Goal: Task Accomplishment & Management: Use online tool/utility

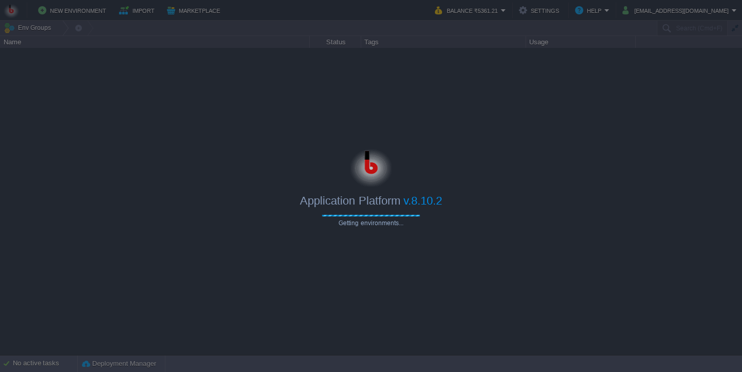
click at [262, 155] on div at bounding box center [371, 165] width 742 height 41
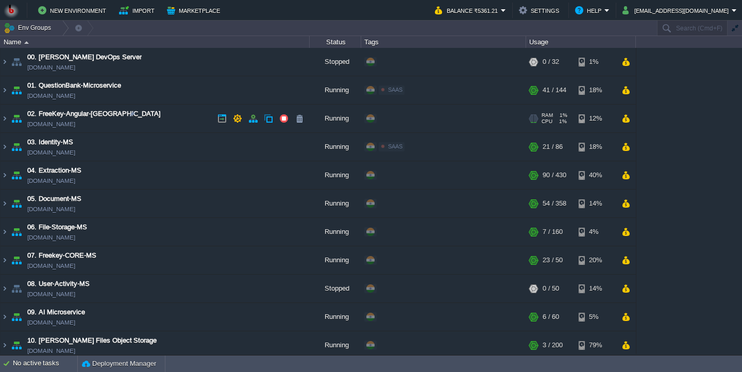
click at [178, 118] on td "02. FreeKey-Angular-Fontend [DOMAIN_NAME]" at bounding box center [155, 119] width 309 height 28
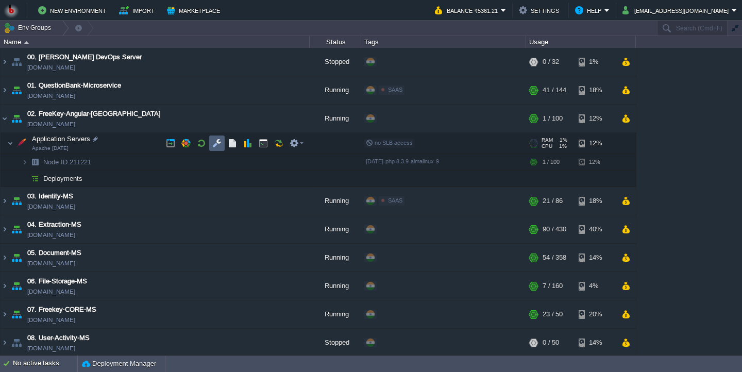
click at [215, 148] on button "button" at bounding box center [216, 143] width 9 height 9
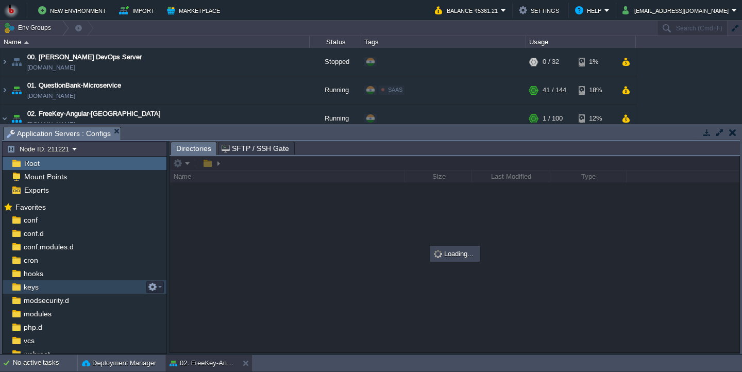
scroll to position [32, 0]
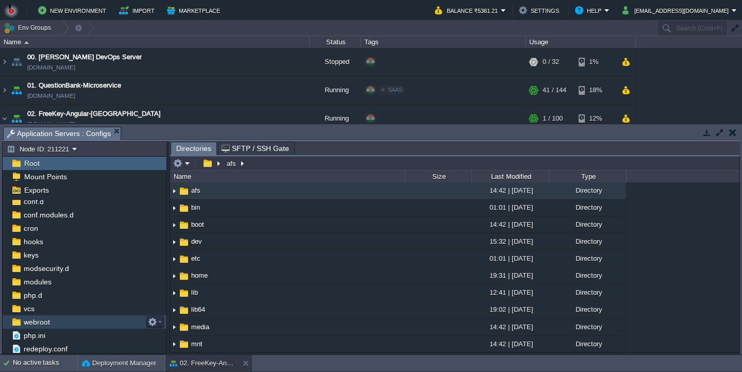
click at [72, 320] on div "webroot" at bounding box center [85, 322] width 164 height 13
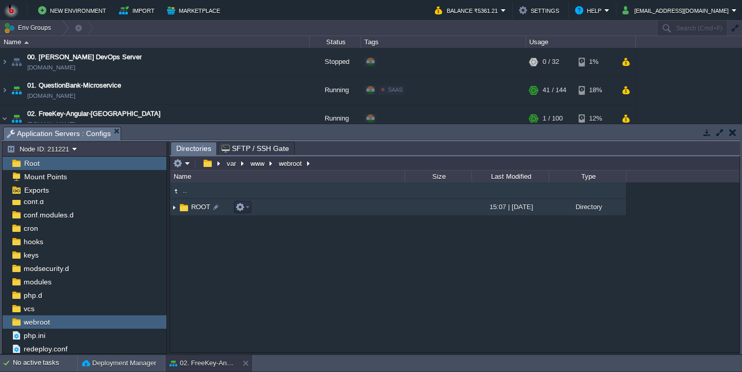
click at [262, 209] on td "ROOT" at bounding box center [287, 207] width 235 height 17
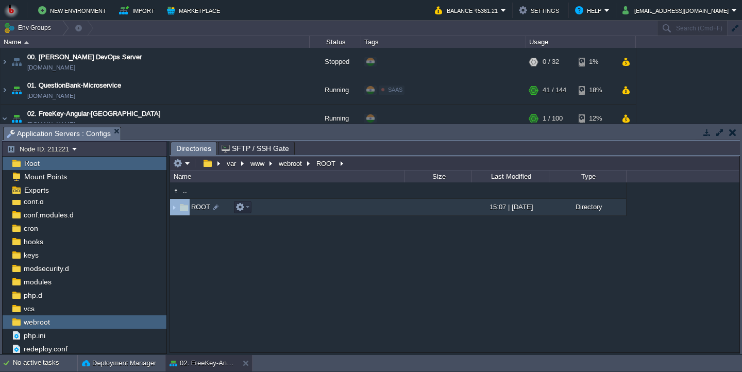
click at [262, 209] on td "ROOT" at bounding box center [287, 207] width 235 height 17
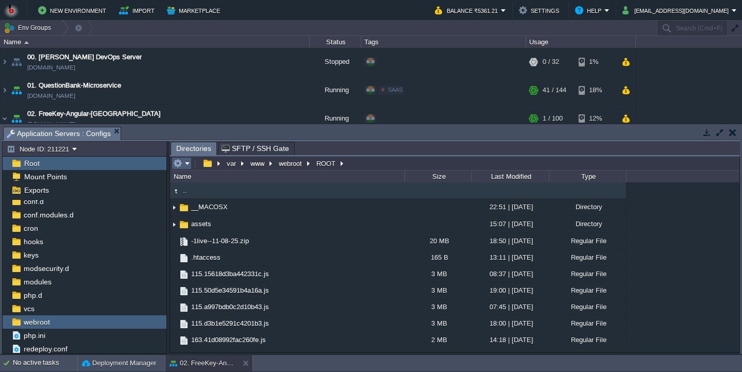
click at [184, 165] on em at bounding box center [181, 163] width 17 height 9
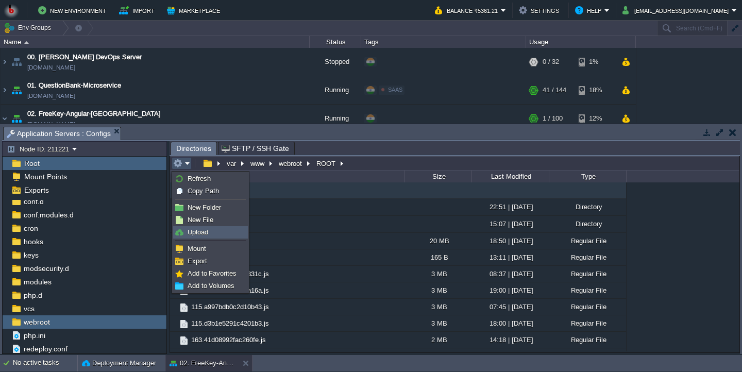
click at [196, 237] on link "Upload" at bounding box center [211, 232] width 74 height 11
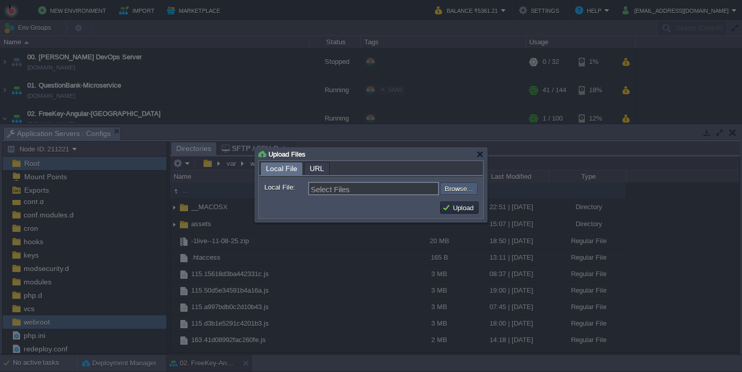
click at [461, 188] on input "file" at bounding box center [412, 188] width 130 height 12
type input "C:\fakepath\Archive.zip"
type input "Archive.zip"
click at [460, 212] on button "Upload" at bounding box center [459, 207] width 35 height 9
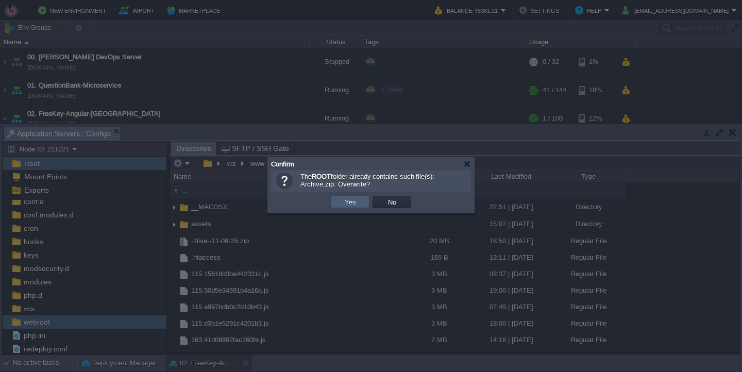
click at [357, 205] on button "Yes" at bounding box center [351, 201] width 18 height 9
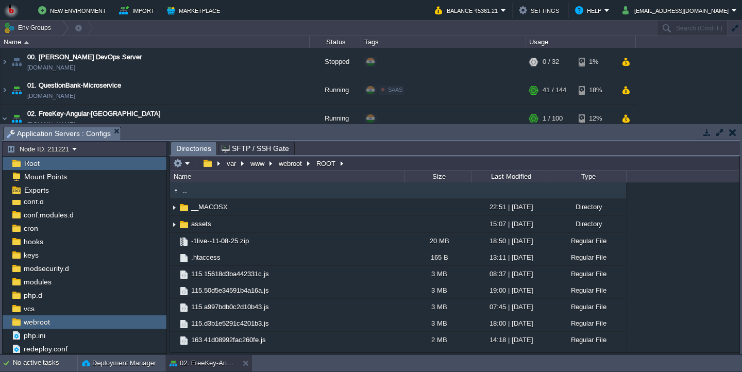
type input "/var/www/webroot/ROOT"
click at [361, 160] on input "/var/www/webroot/ROOT" at bounding box center [455, 163] width 570 height 14
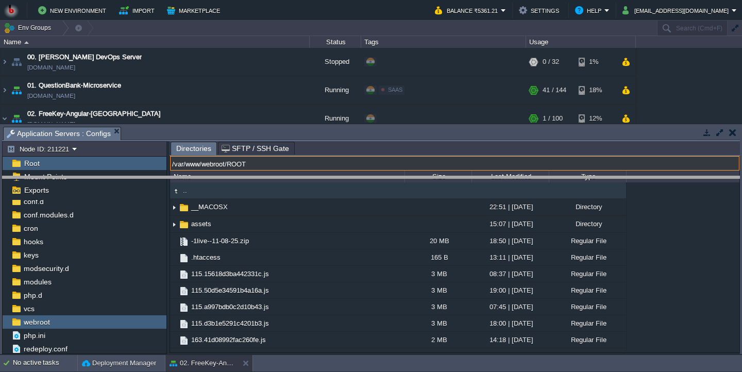
drag, startPoint x: 330, startPoint y: 130, endPoint x: 319, endPoint y: 204, distance: 74.2
click at [319, 204] on body "New Environment Import Marketplace Bonus ₹0.00 Upgrade Account Balance ₹5361.21…" at bounding box center [371, 186] width 742 height 372
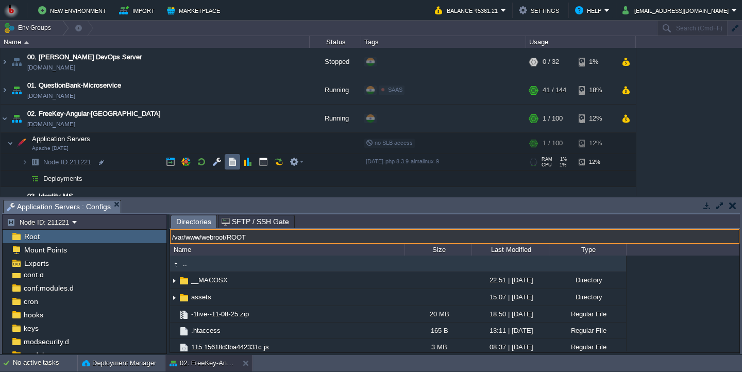
scroll to position [28, 0]
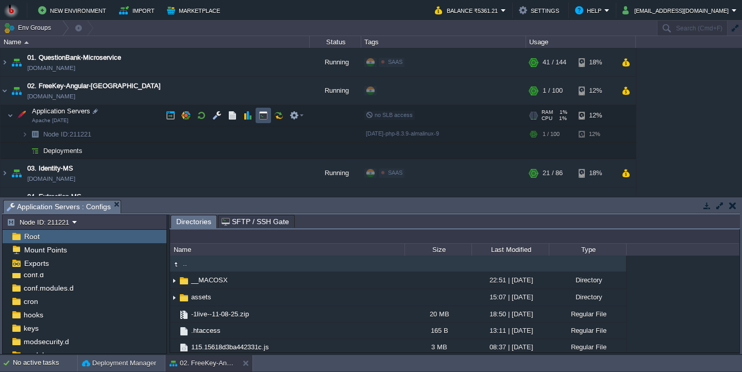
click at [261, 118] on button "button" at bounding box center [263, 115] width 9 height 9
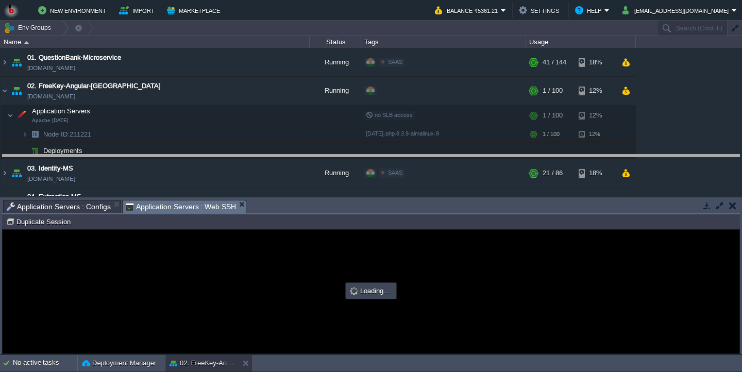
drag, startPoint x: 287, startPoint y: 207, endPoint x: 257, endPoint y: 159, distance: 56.5
click at [257, 160] on body "New Environment Import Marketplace Bonus ₹0.00 Upgrade Account Balance ₹5361.21…" at bounding box center [371, 186] width 742 height 372
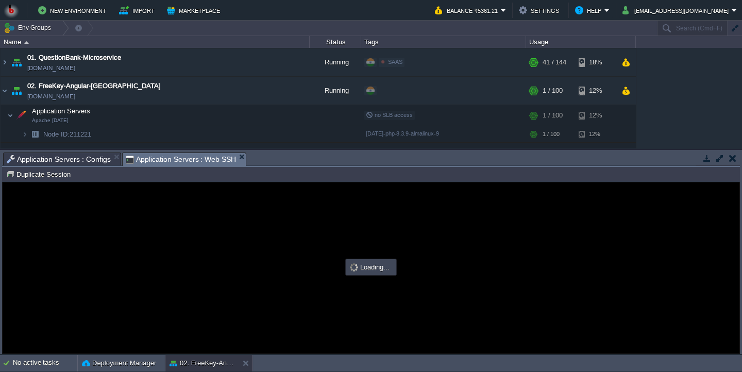
click at [232, 241] on div at bounding box center [371, 267] width 737 height 171
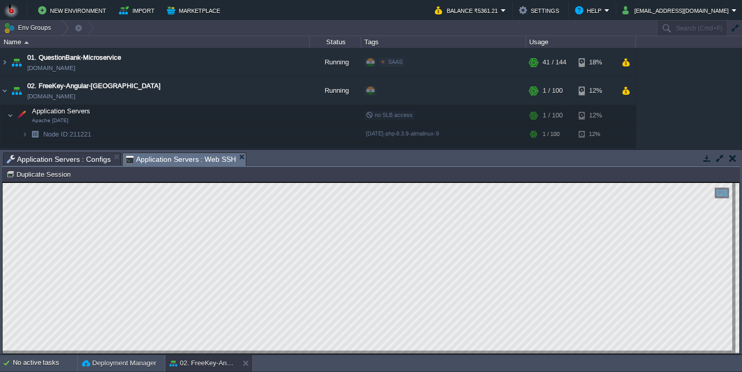
scroll to position [5, 0]
